Goal: Task Accomplishment & Management: Manage account settings

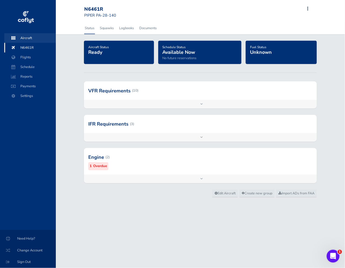
click at [29, 38] on span "Aircraft" at bounding box center [30, 38] width 41 height 10
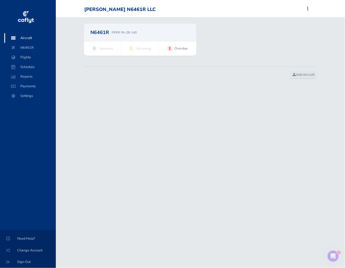
click at [111, 31] on div "N6461R PIPER PA-28-140" at bounding box center [139, 32] width 99 height 5
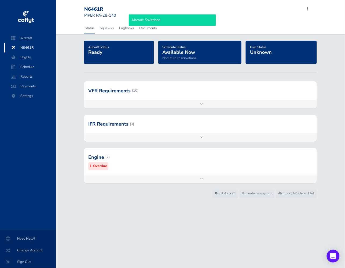
click at [147, 97] on div at bounding box center [200, 91] width 233 height 18
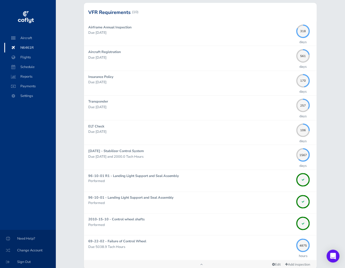
scroll to position [77, 0]
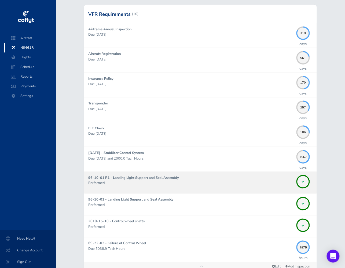
click at [215, 184] on p "Performed" at bounding box center [190, 183] width 205 height 5
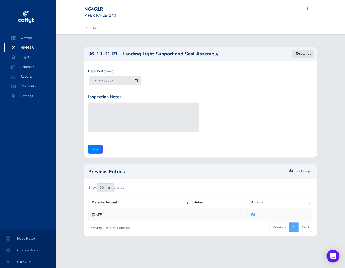
click at [309, 55] on link "Settings" at bounding box center [303, 53] width 23 height 9
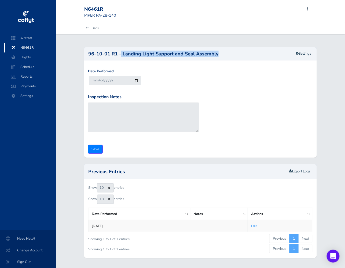
drag, startPoint x: 223, startPoint y: 54, endPoint x: 121, endPoint y: 53, distance: 102.2
click at [121, 53] on h2 "96-10-01 R1 - Landing Light Support and Seal Assembly" at bounding box center [200, 53] width 224 height 5
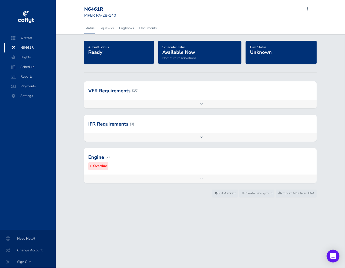
click at [165, 97] on div at bounding box center [200, 91] width 233 height 18
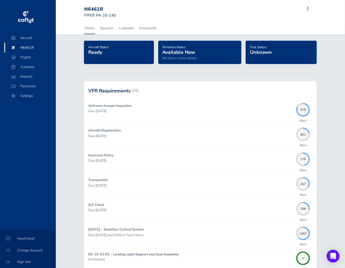
scroll to position [186, 0]
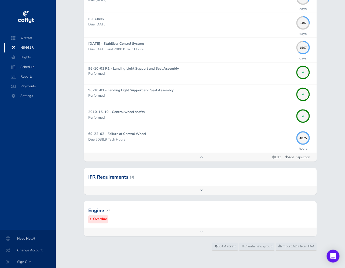
click at [158, 212] on div at bounding box center [200, 211] width 233 height 26
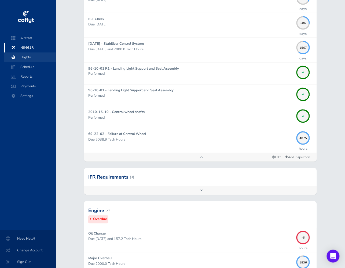
click at [26, 57] on span "Flights" at bounding box center [30, 58] width 41 height 10
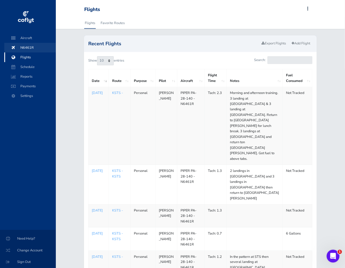
click at [31, 49] on span "N6461R" at bounding box center [30, 48] width 41 height 10
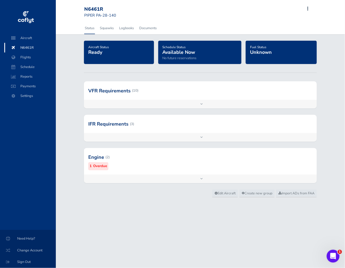
click at [162, 99] on div at bounding box center [200, 91] width 233 height 18
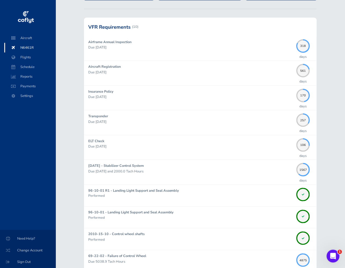
scroll to position [63, 0]
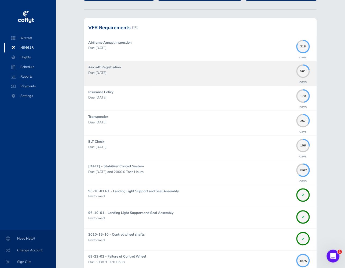
click at [190, 79] on div "Aircraft Registration Due 02/27/2027" at bounding box center [190, 74] width 205 height 18
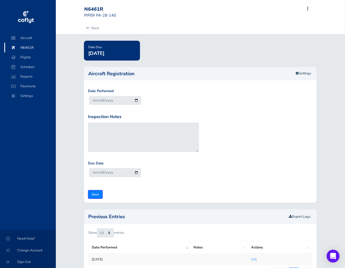
scroll to position [38, 0]
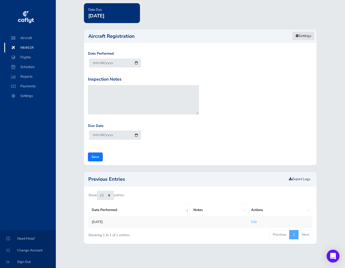
click at [296, 36] on icon at bounding box center [296, 35] width 3 height 3
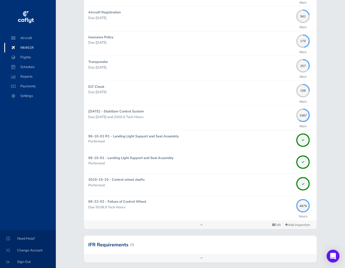
scroll to position [186, 0]
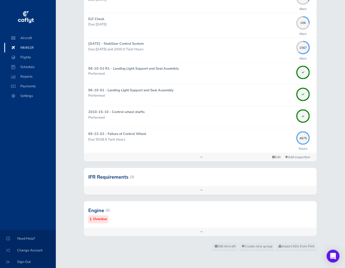
click at [166, 178] on div at bounding box center [200, 177] width 233 height 18
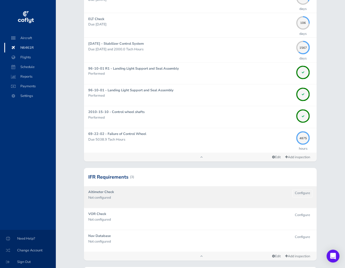
scroll to position [251, 0]
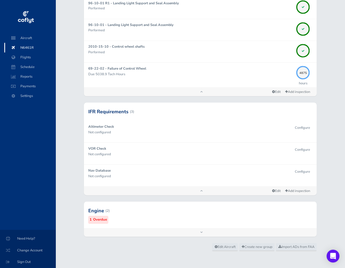
click at [152, 211] on div at bounding box center [200, 211] width 233 height 26
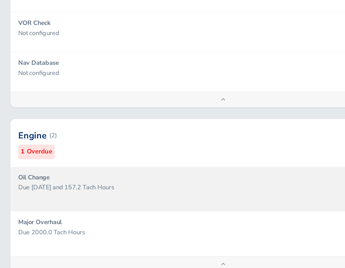
scroll to position [301, 0]
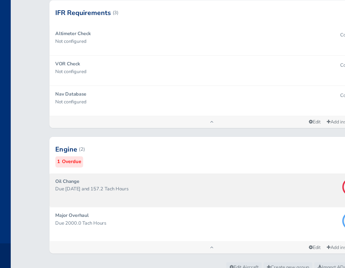
click at [175, 194] on div "Oil Change Due 10/10/2025 and 157.2 Tach Hours" at bounding box center [190, 192] width 205 height 18
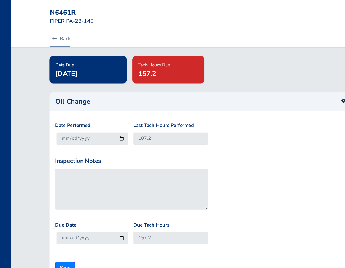
click at [95, 28] on link "Back" at bounding box center [91, 28] width 15 height 12
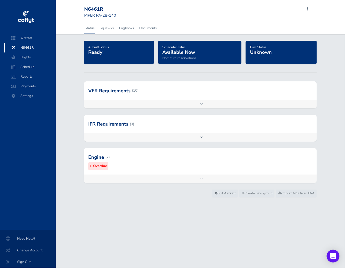
click at [166, 137] on div "Add inspection Edit" at bounding box center [200, 137] width 233 height 9
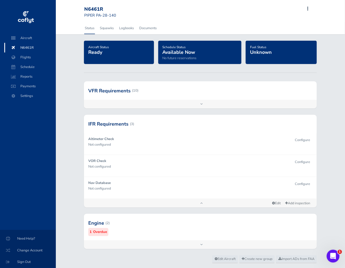
click at [31, 46] on span "N6461R" at bounding box center [30, 48] width 41 height 10
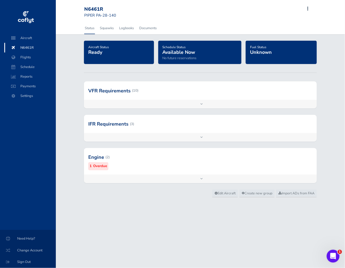
click at [31, 47] on span "N6461R" at bounding box center [30, 48] width 41 height 10
click at [98, 10] on div "N6461R" at bounding box center [103, 9] width 39 height 6
click at [141, 92] on div at bounding box center [200, 91] width 233 height 18
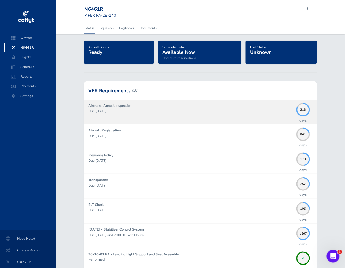
click at [148, 105] on div "Airframe Annual Inspection Due [DATE]" at bounding box center [190, 112] width 205 height 18
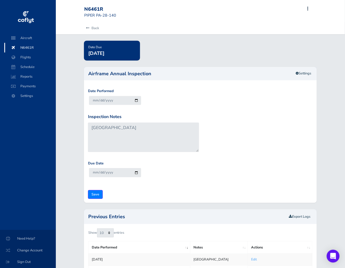
click at [260, 171] on div "Due Date [DATE]" at bounding box center [200, 173] width 227 height 25
